Goal: Transaction & Acquisition: Download file/media

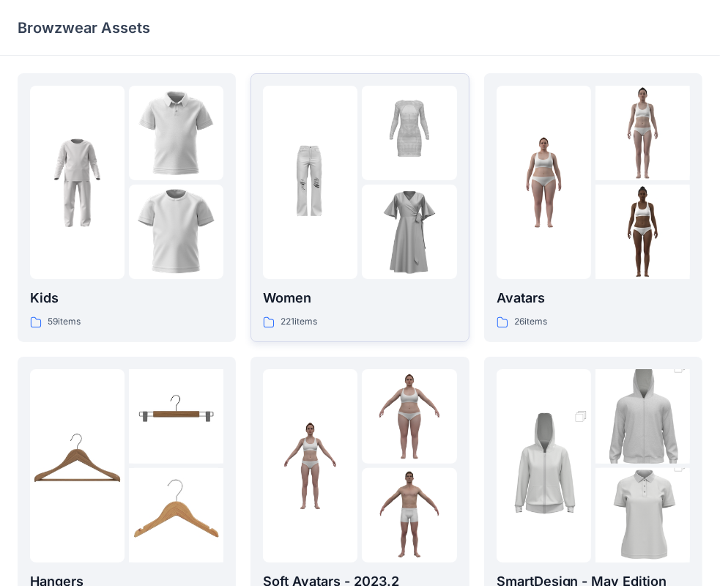
click at [290, 262] on div at bounding box center [310, 182] width 94 height 193
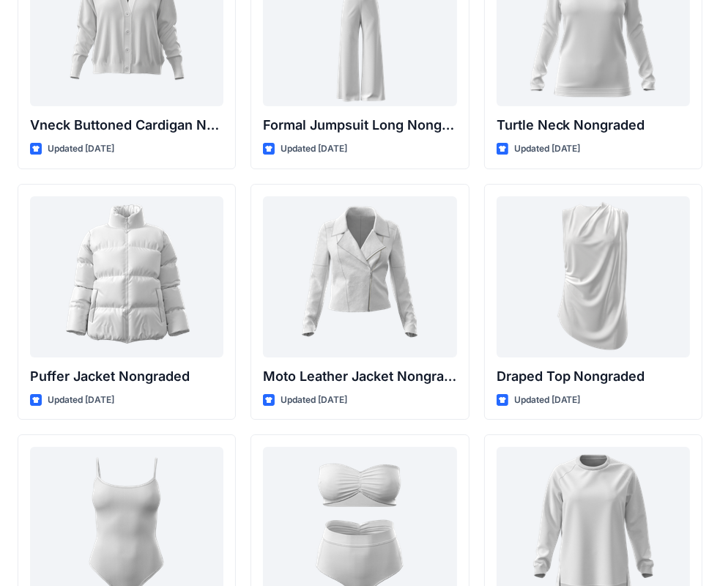
scroll to position [13958, 0]
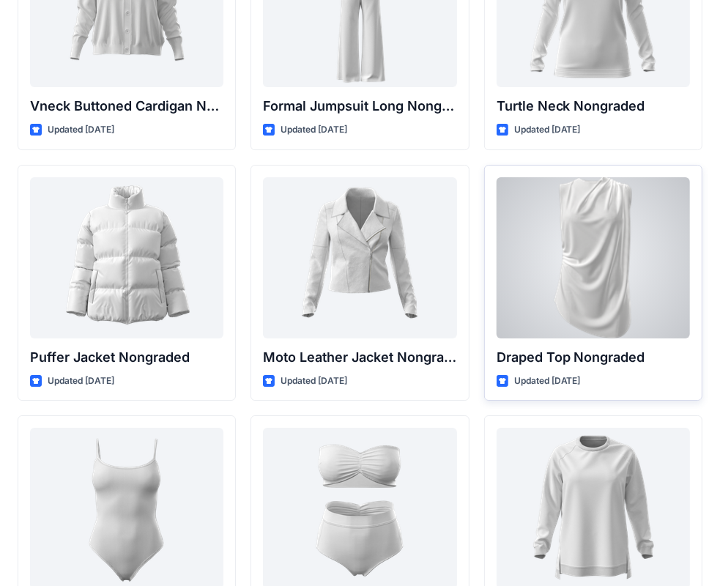
click at [569, 268] on div at bounding box center [593, 257] width 193 height 161
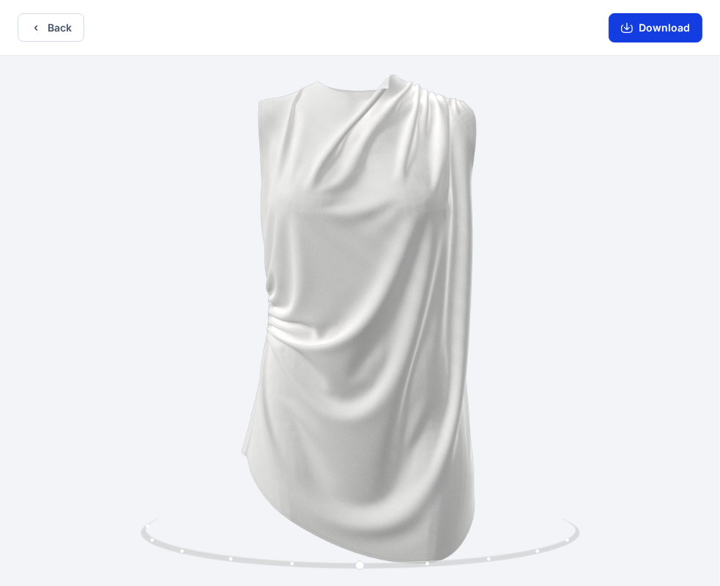
click at [642, 24] on button "Download" at bounding box center [656, 27] width 94 height 29
click at [639, 26] on button "Download" at bounding box center [656, 27] width 94 height 29
click at [647, 19] on button "Download" at bounding box center [656, 27] width 94 height 29
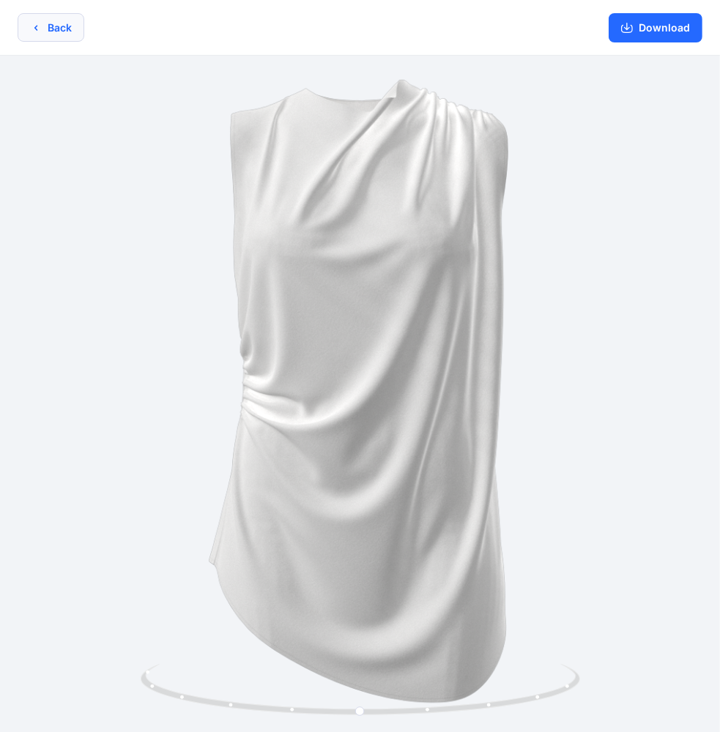
click at [55, 35] on button "Back" at bounding box center [51, 27] width 67 height 29
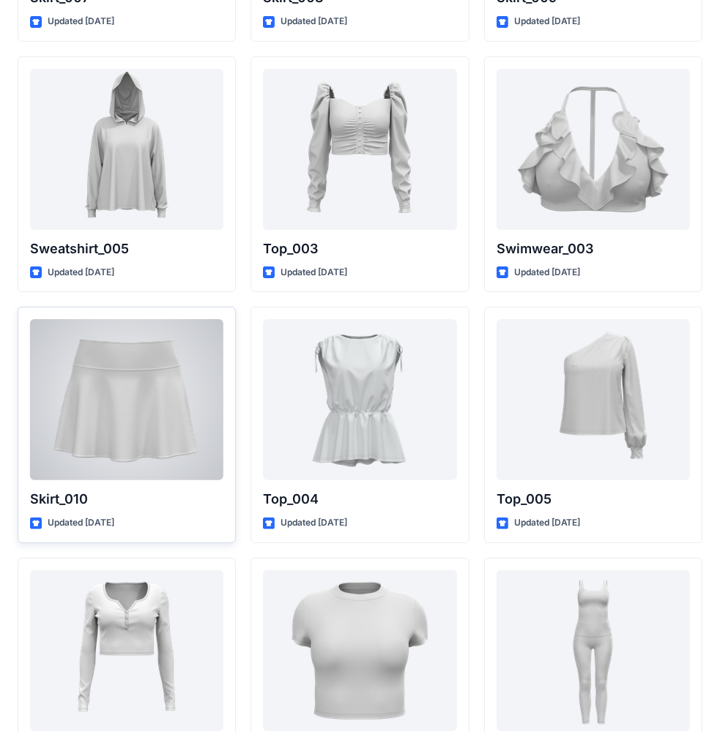
scroll to position [7293, 0]
click at [97, 392] on div at bounding box center [126, 399] width 193 height 161
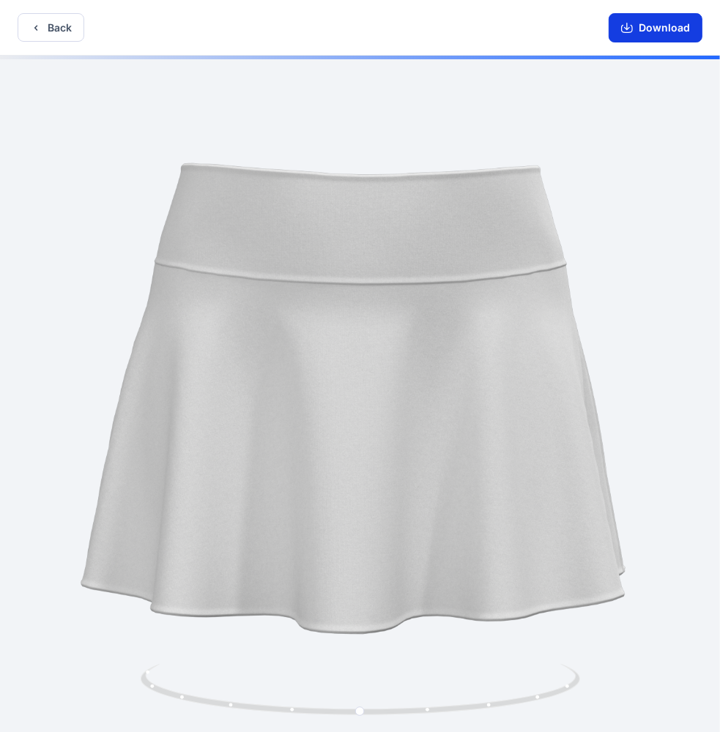
click at [672, 28] on button "Download" at bounding box center [656, 27] width 94 height 29
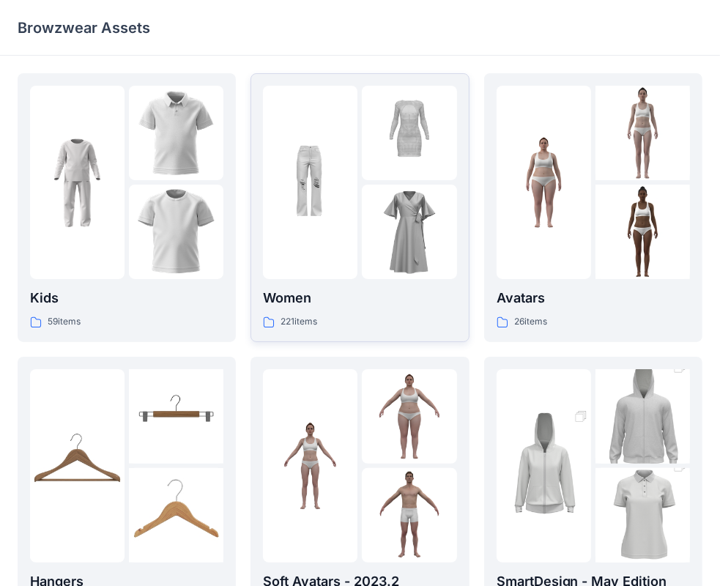
click at [338, 248] on div at bounding box center [310, 182] width 94 height 193
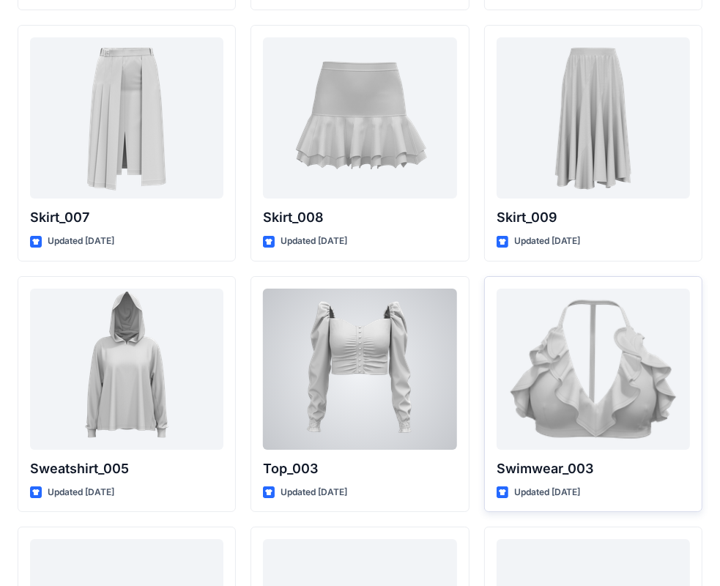
scroll to position [7074, 0]
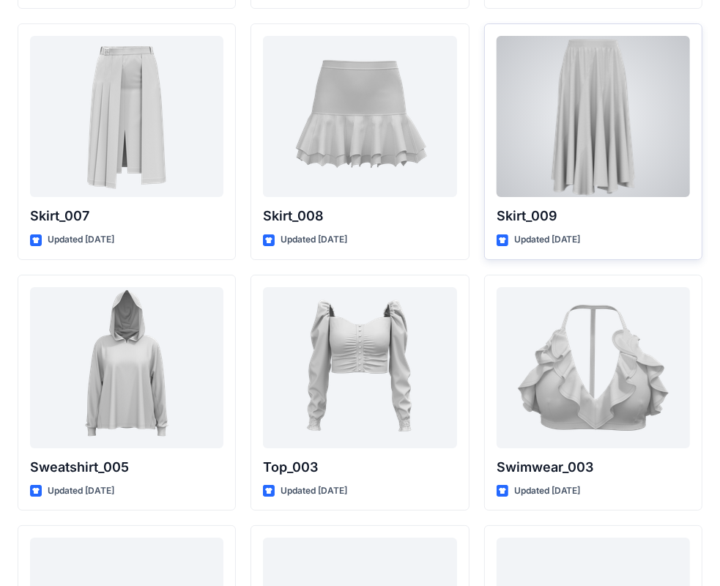
click at [609, 159] on div at bounding box center [593, 116] width 193 height 161
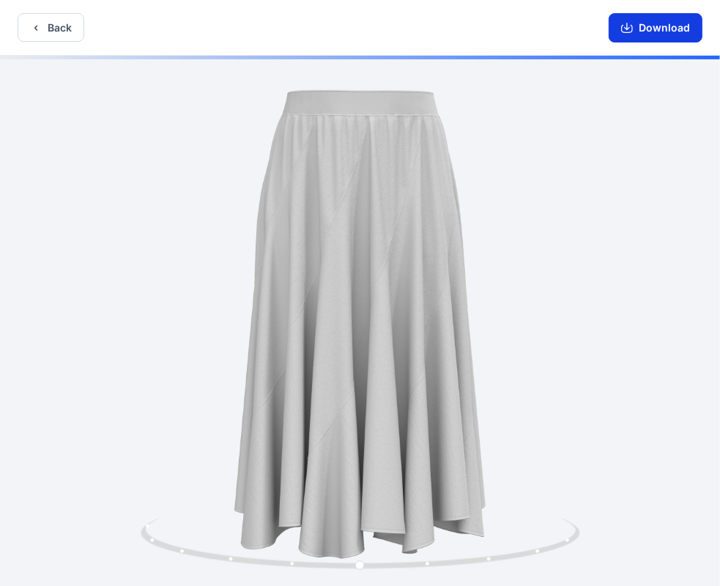
click at [676, 32] on button "Download" at bounding box center [656, 27] width 94 height 29
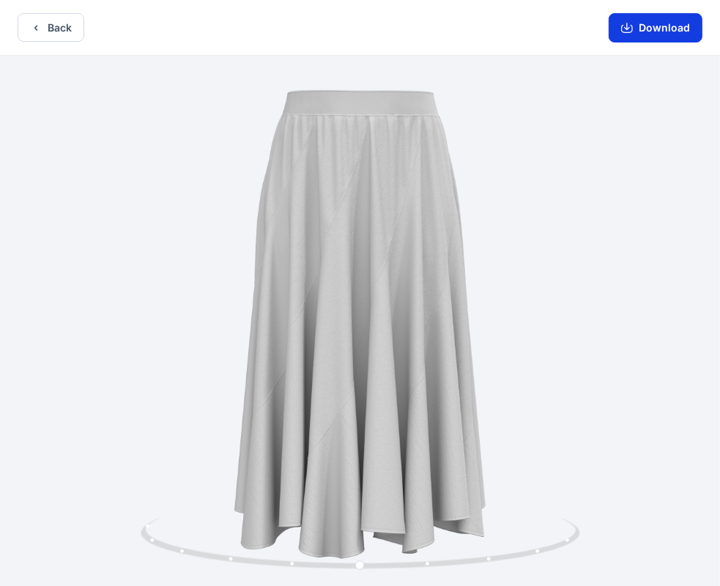
click at [699, 29] on button "Download" at bounding box center [656, 27] width 94 height 29
